Goal: Obtain resource: Obtain resource

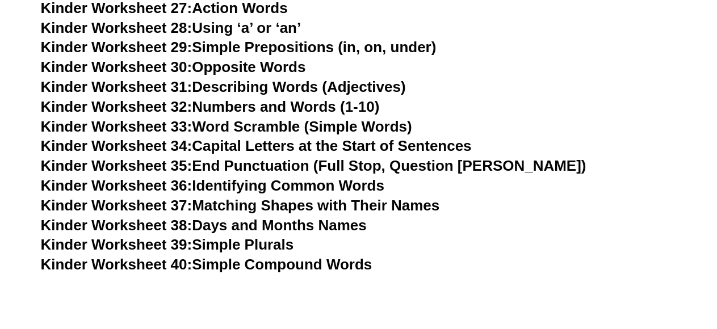
scroll to position [965, 0]
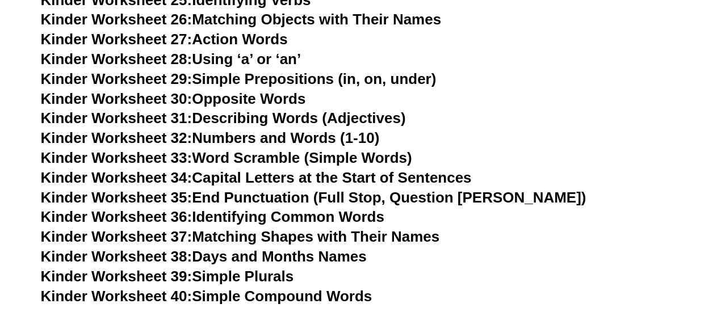
click at [259, 97] on link "Kinder Worksheet 30: Opposite Words" at bounding box center [173, 98] width 265 height 17
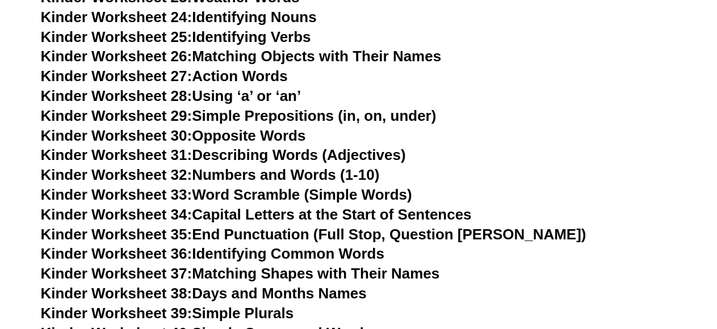
scroll to position [851, 0]
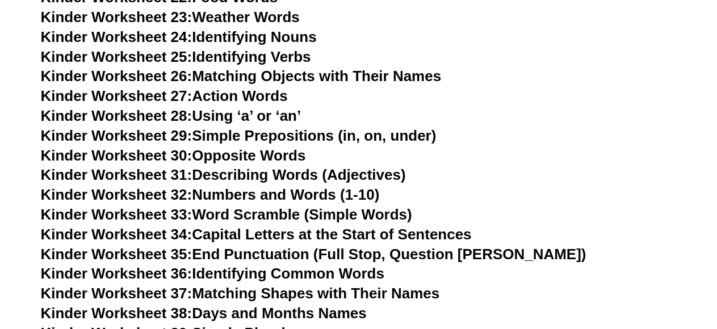
click at [220, 116] on link "Kinder Worksheet 28: Using ‘a’ or ‘an’" at bounding box center [171, 115] width 260 height 17
click at [289, 136] on link "Kinder Worksheet 29: Simple Prepositions (in, on, under)" at bounding box center [239, 135] width 396 height 17
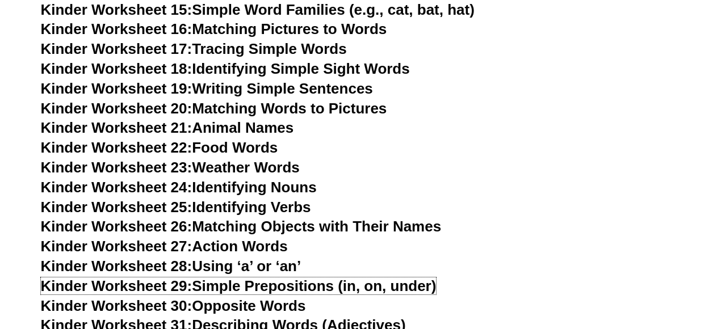
scroll to position [681, 0]
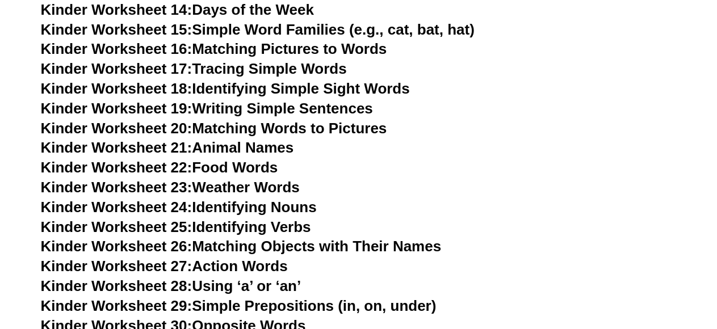
click at [254, 113] on link "Kinder Worksheet 19: Writing Simple Sentences" at bounding box center [207, 108] width 332 height 17
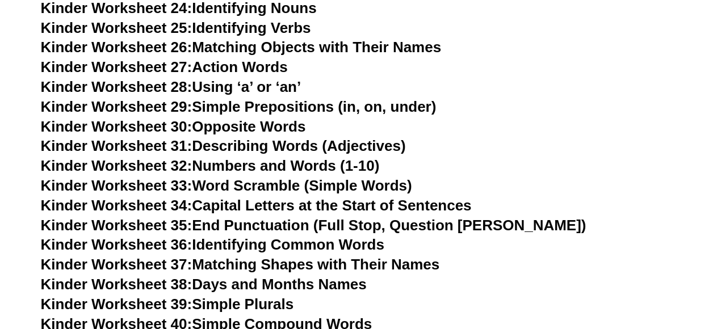
scroll to position [908, 0]
